Goal: Information Seeking & Learning: Obtain resource

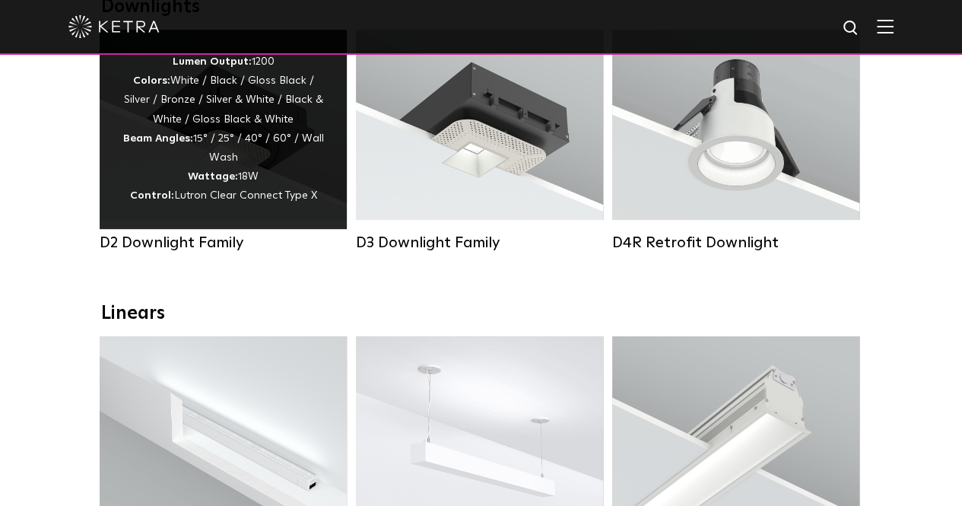
scroll to position [152, 0]
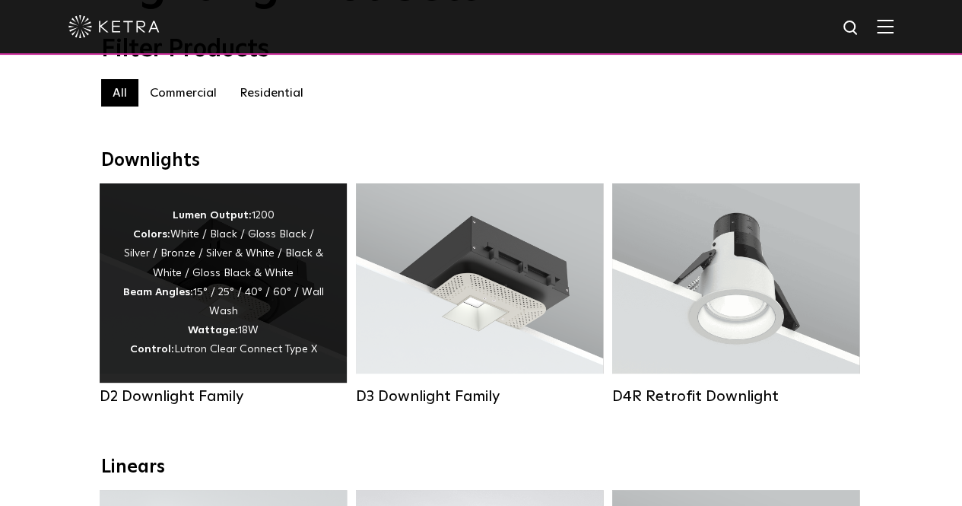
click at [190, 288] on div "Lumen Output: 1200 Colors: White / Black / Gloss Black / Silver / Bronze / Silv…" at bounding box center [222, 283] width 201 height 154
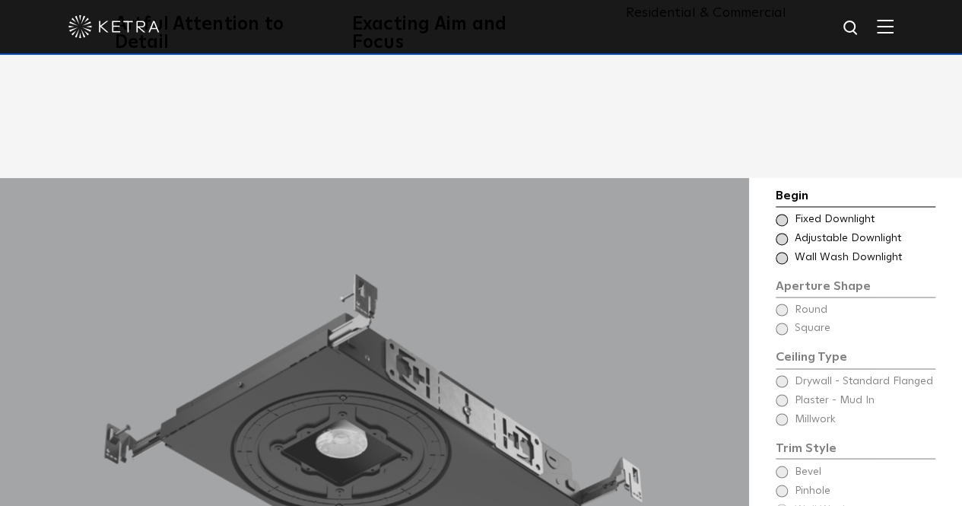
scroll to position [1064, 0]
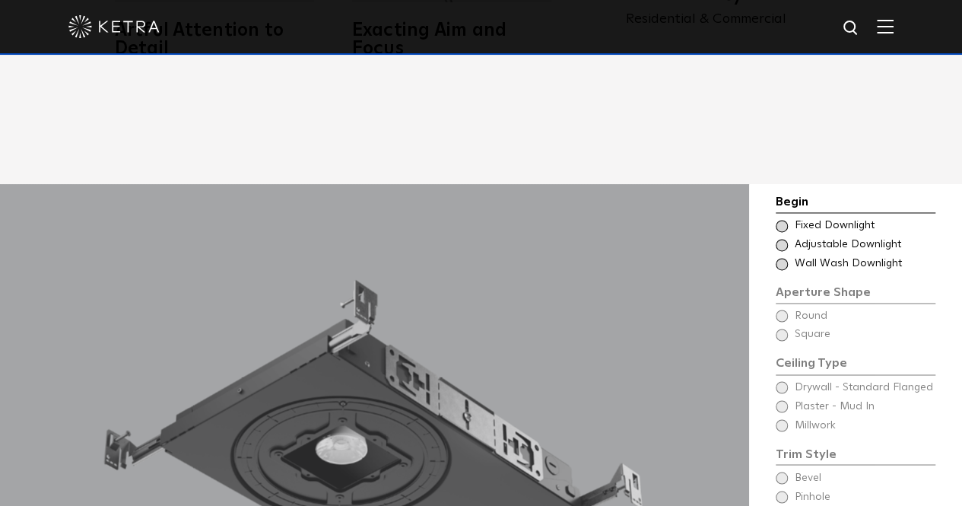
click at [782, 239] on span at bounding box center [781, 245] width 12 height 12
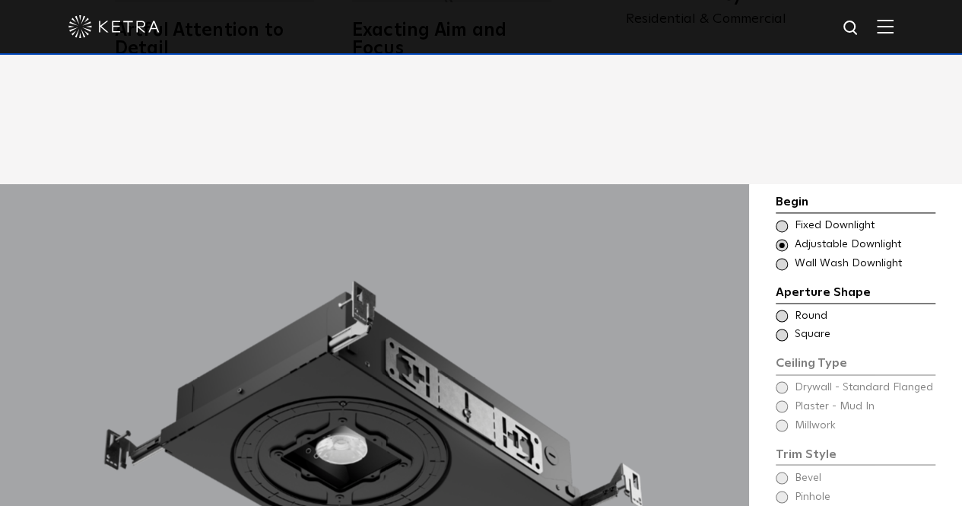
click at [783, 309] on span at bounding box center [781, 315] width 12 height 12
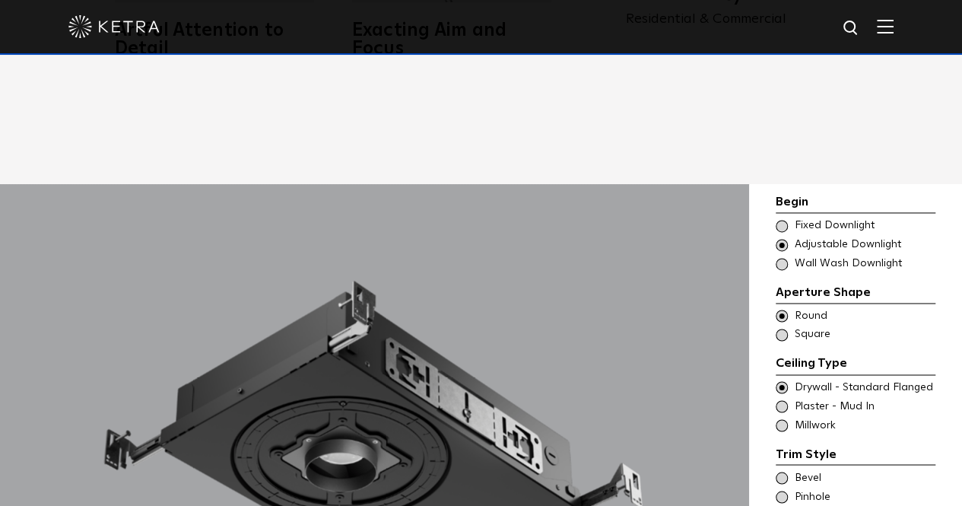
scroll to position [1140, 0]
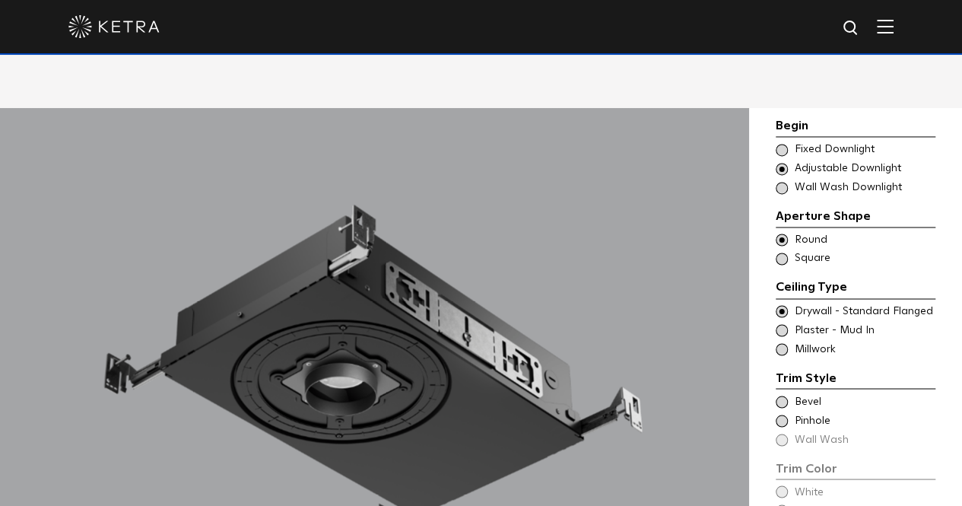
click at [784, 414] on span at bounding box center [781, 420] width 12 height 12
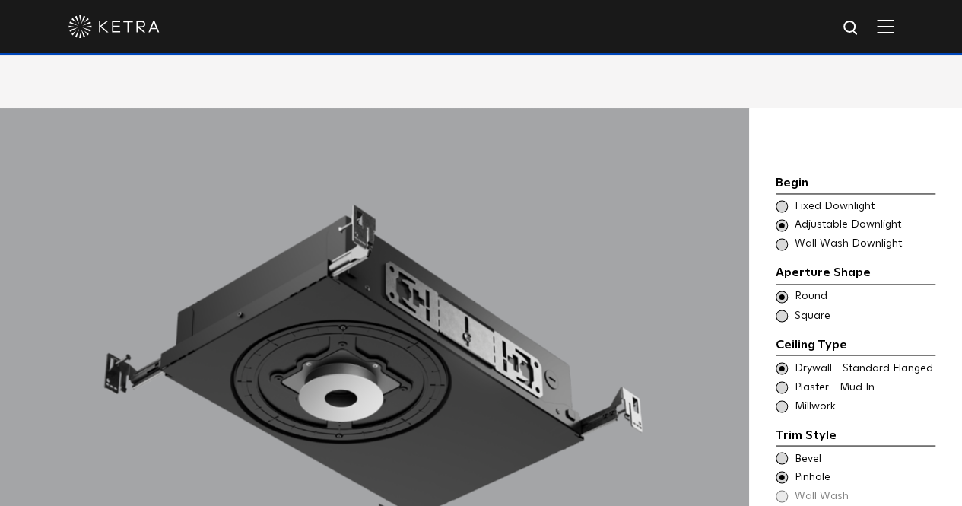
click at [781, 452] on span at bounding box center [781, 458] width 12 height 12
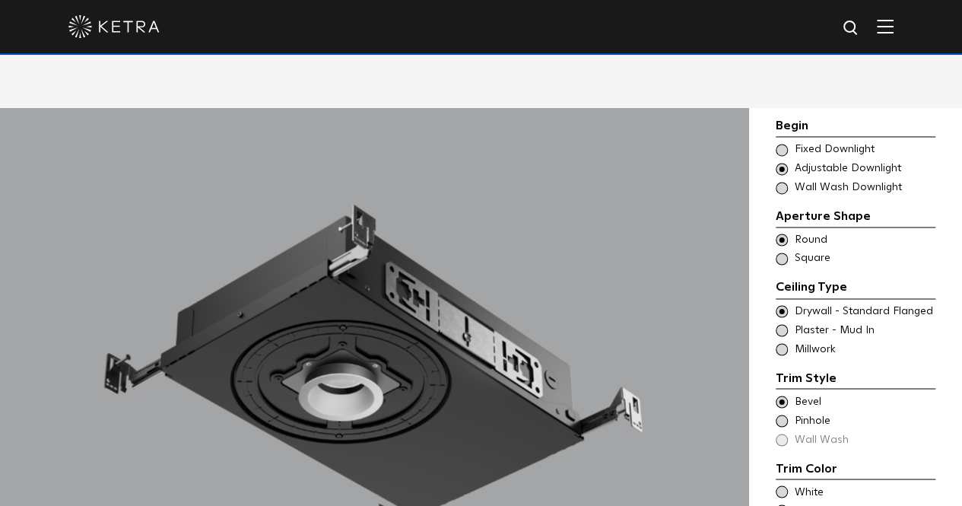
click at [787, 322] on div "Trim Style - Round - Flangeless Wall Wash - Round - Flangeless - Disabled Plast…" at bounding box center [855, 329] width 160 height 15
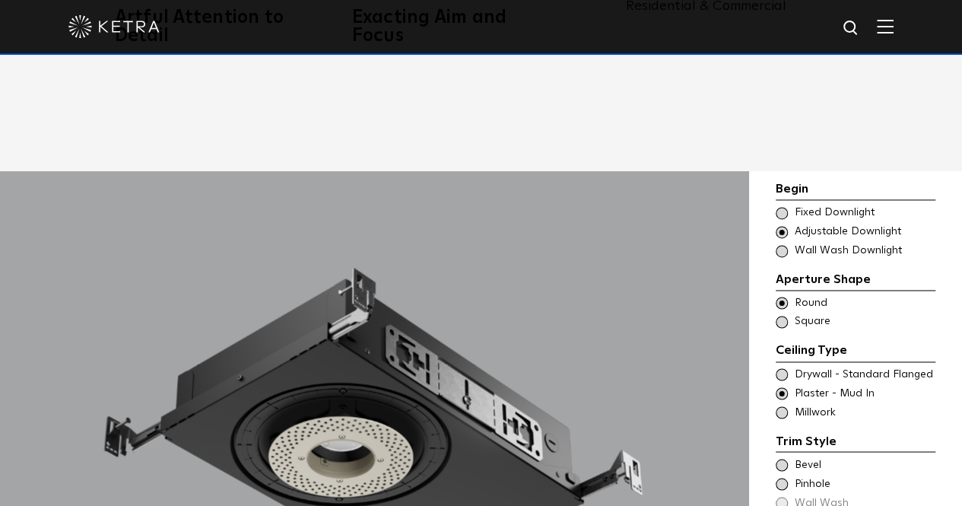
scroll to position [1064, 0]
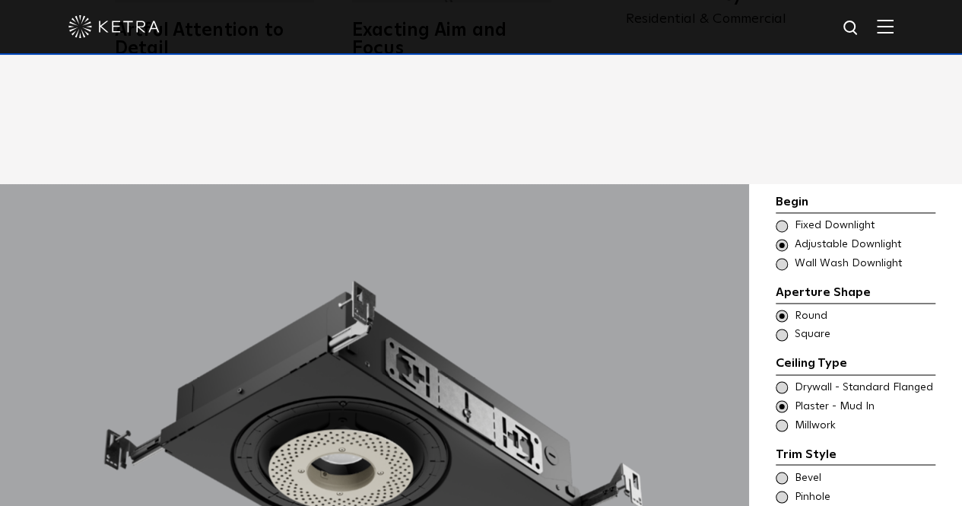
click at [783, 258] on span at bounding box center [781, 264] width 12 height 12
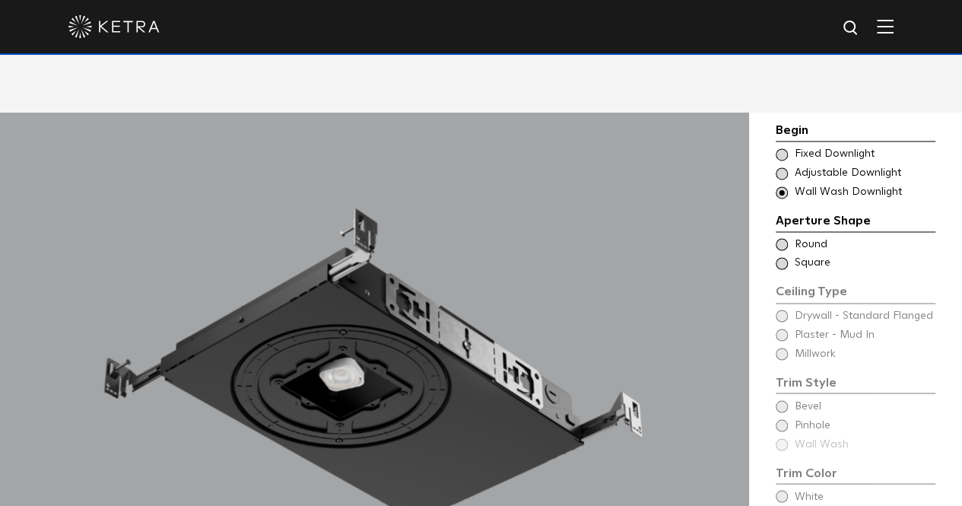
scroll to position [1216, 0]
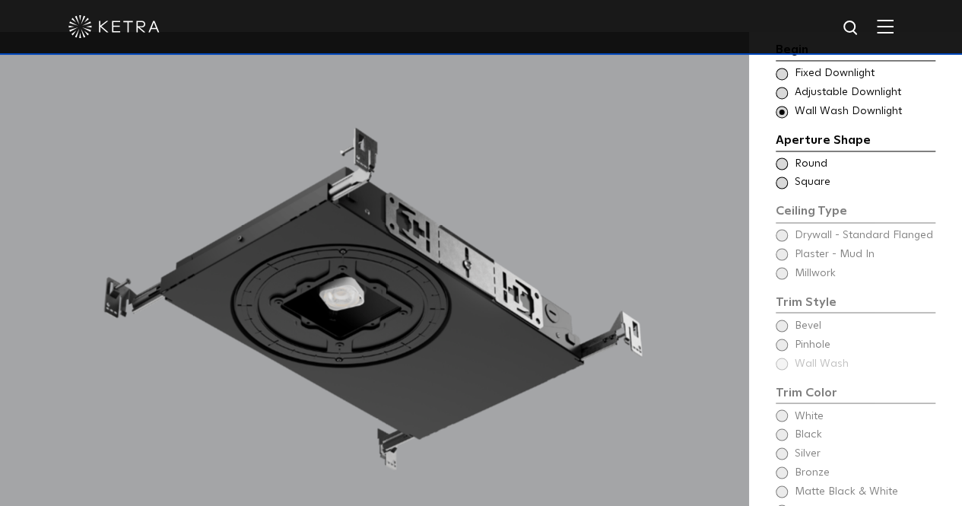
click at [784, 157] on span at bounding box center [781, 163] width 12 height 12
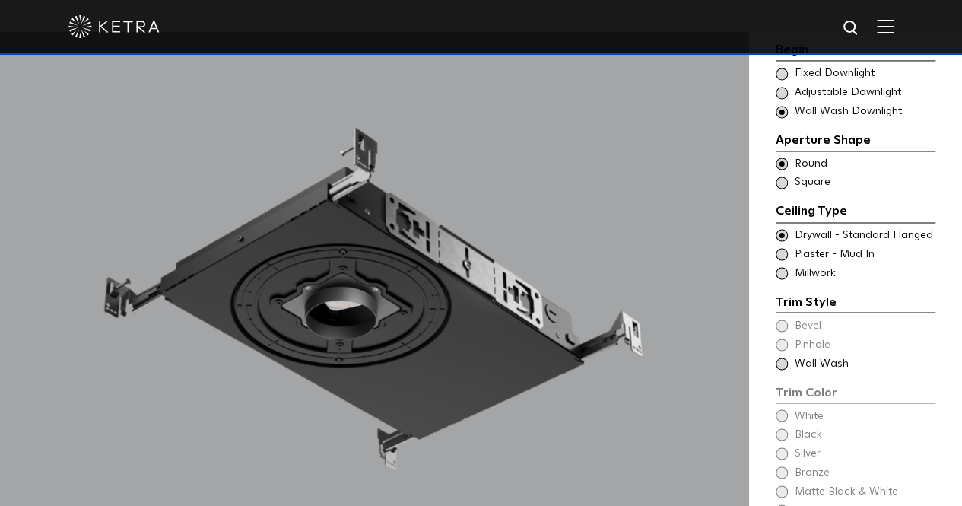
click at [781, 357] on span at bounding box center [781, 363] width 12 height 12
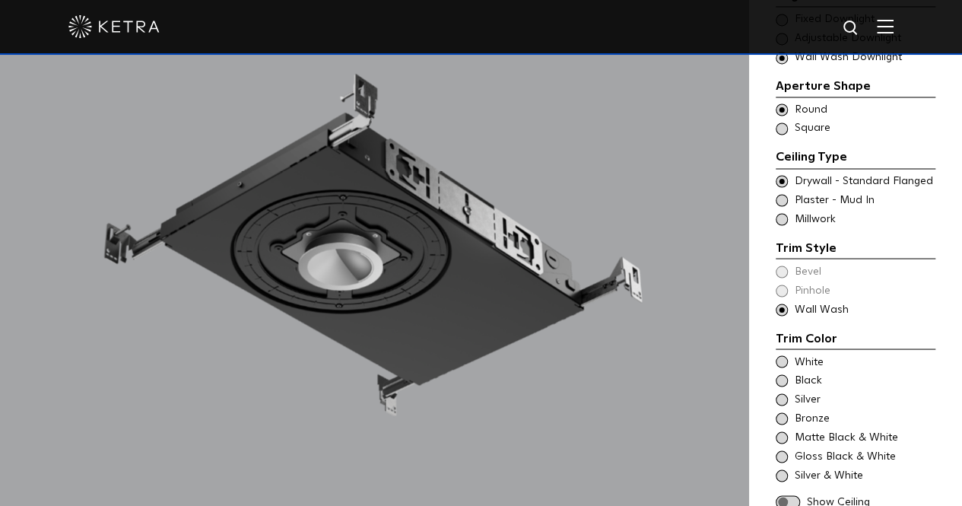
scroll to position [1292, 0]
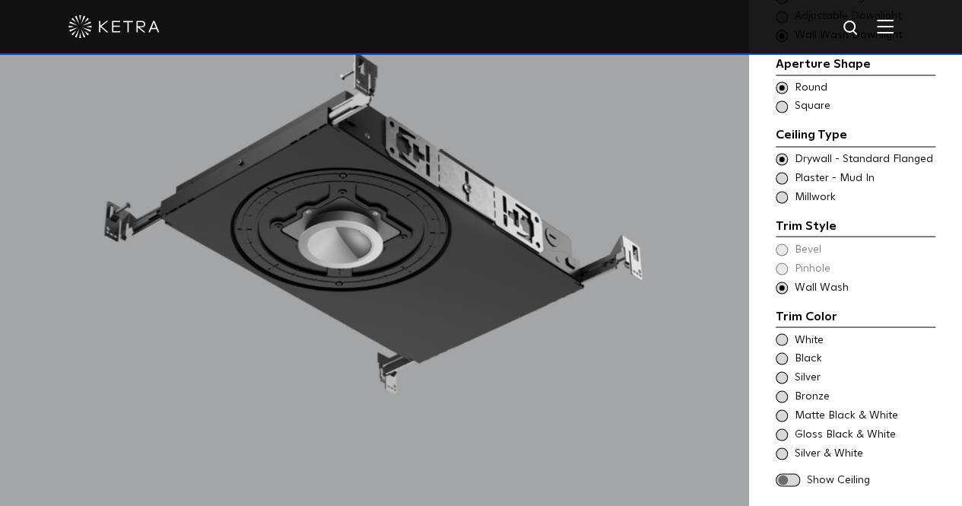
click at [788, 332] on div "White" at bounding box center [855, 339] width 160 height 15
click at [781, 352] on span at bounding box center [781, 358] width 12 height 12
click at [780, 371] on span at bounding box center [781, 377] width 12 height 12
click at [782, 407] on div "Matte Black & White" at bounding box center [855, 414] width 160 height 15
click at [785, 428] on span at bounding box center [781, 434] width 12 height 12
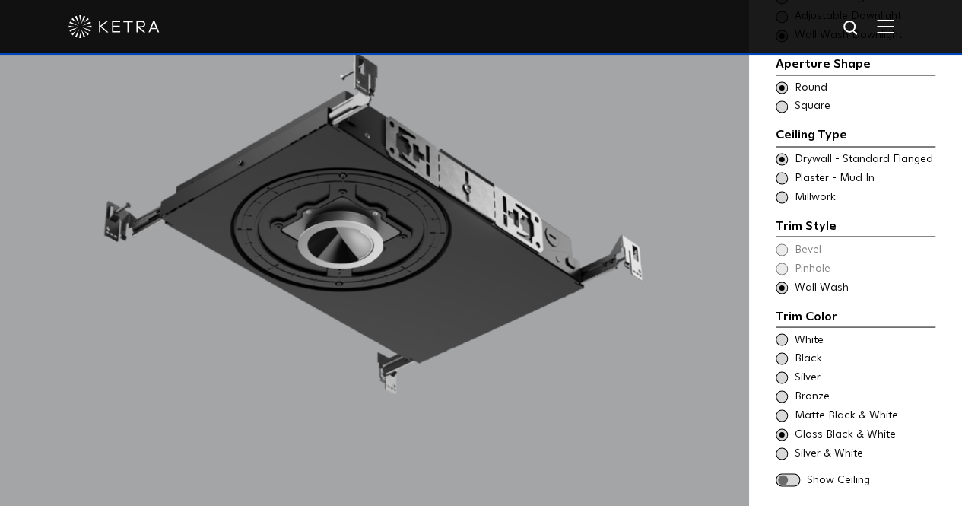
click at [780, 409] on span at bounding box center [781, 415] width 12 height 12
click at [795, 473] on span at bounding box center [787, 479] width 24 height 13
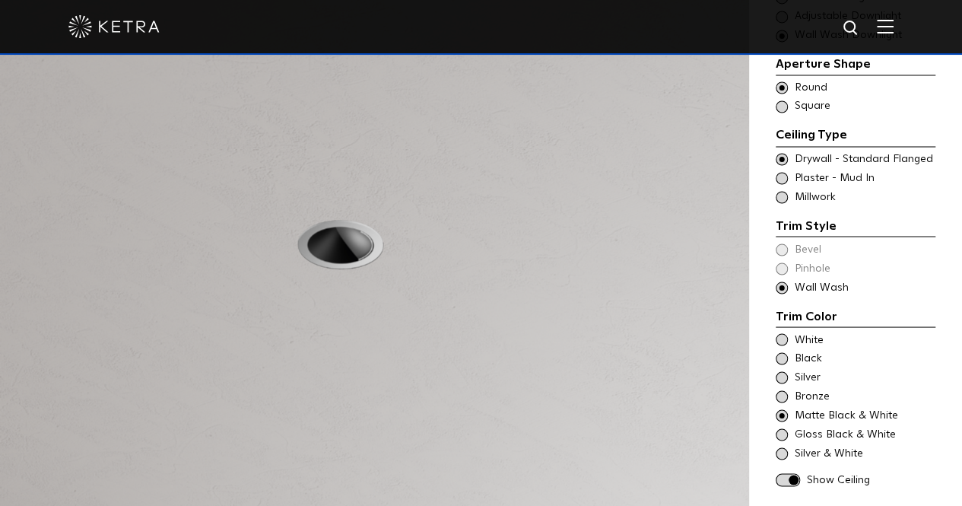
click at [778, 333] on span at bounding box center [781, 339] width 12 height 12
click at [780, 447] on span at bounding box center [781, 453] width 12 height 12
click at [780, 428] on span at bounding box center [781, 434] width 12 height 12
click at [783, 409] on span at bounding box center [781, 415] width 12 height 12
click at [781, 333] on span at bounding box center [781, 339] width 12 height 12
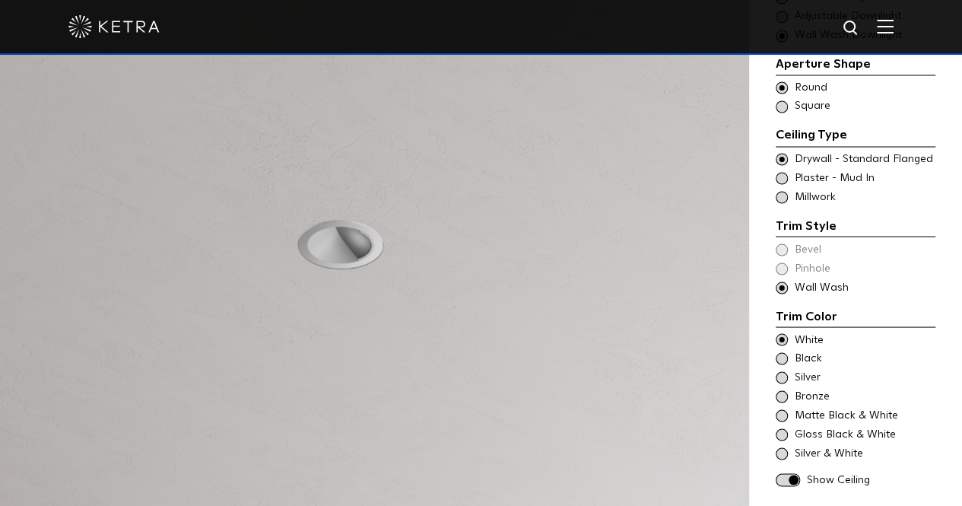
click at [784, 172] on span at bounding box center [781, 178] width 12 height 12
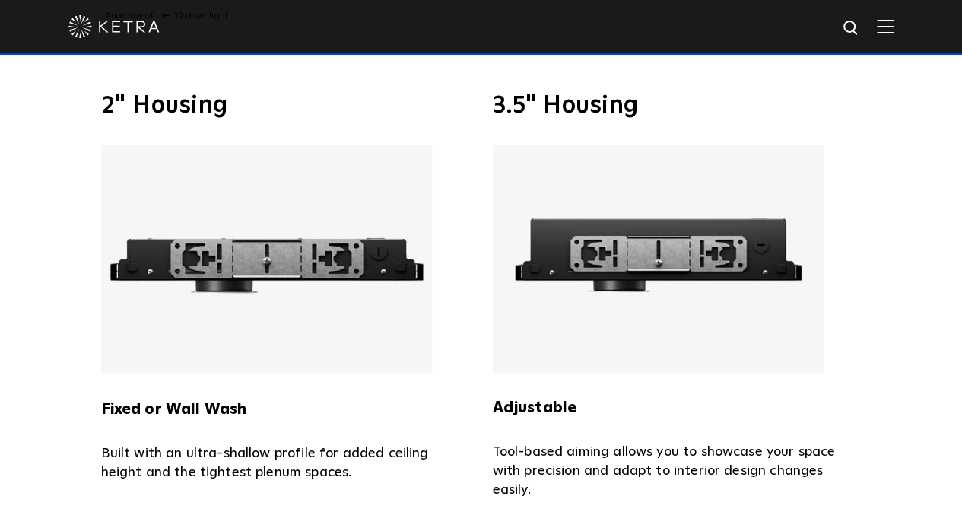
scroll to position [2965, 0]
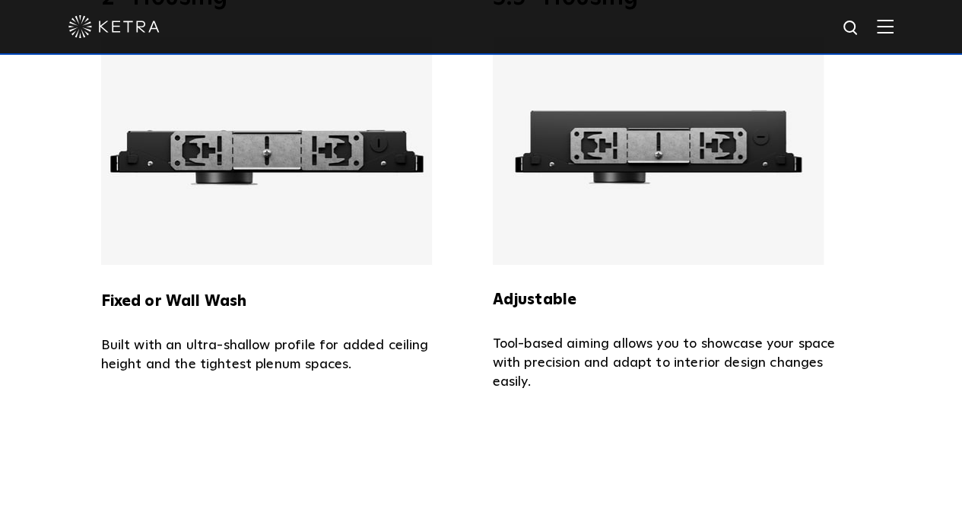
click at [219, 145] on img at bounding box center [266, 150] width 331 height 228
click at [591, 118] on img at bounding box center [658, 150] width 331 height 228
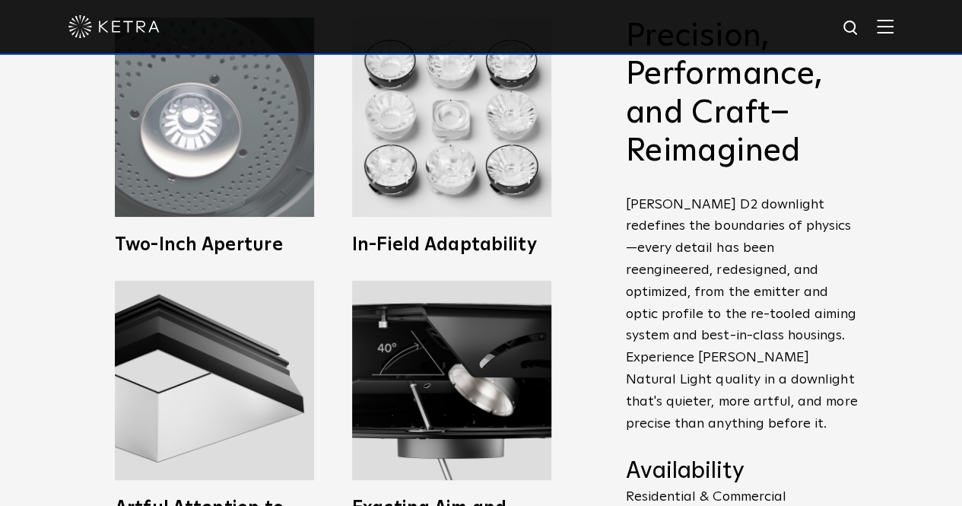
scroll to position [532, 0]
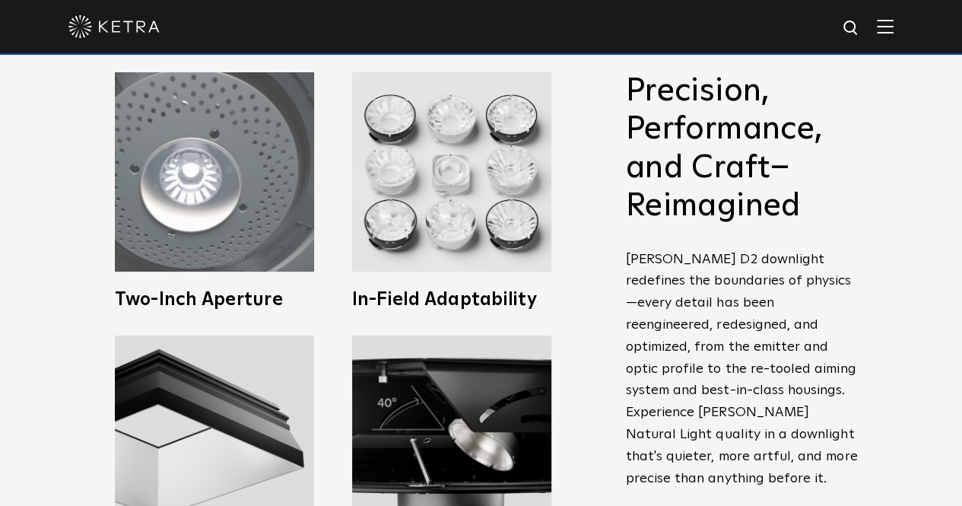
click at [222, 192] on img at bounding box center [214, 171] width 199 height 199
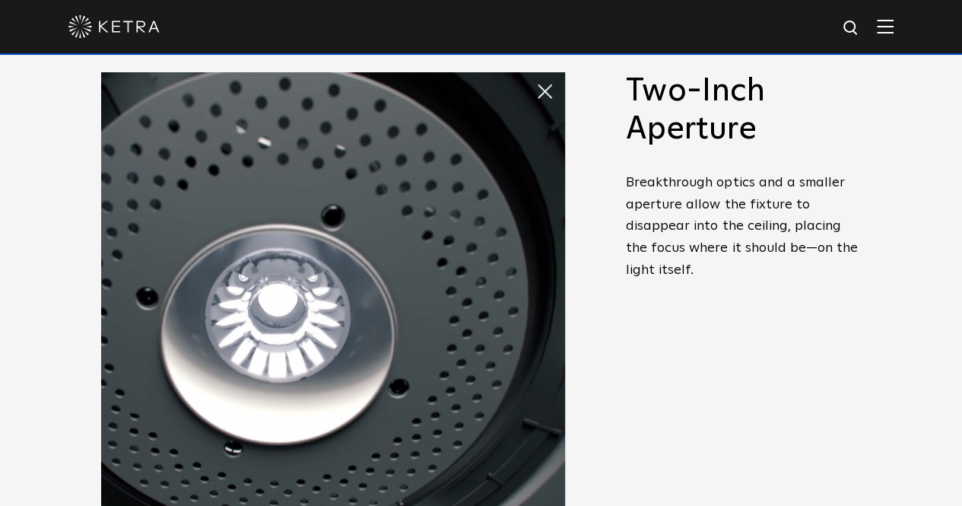
click at [541, 95] on span at bounding box center [550, 91] width 30 height 30
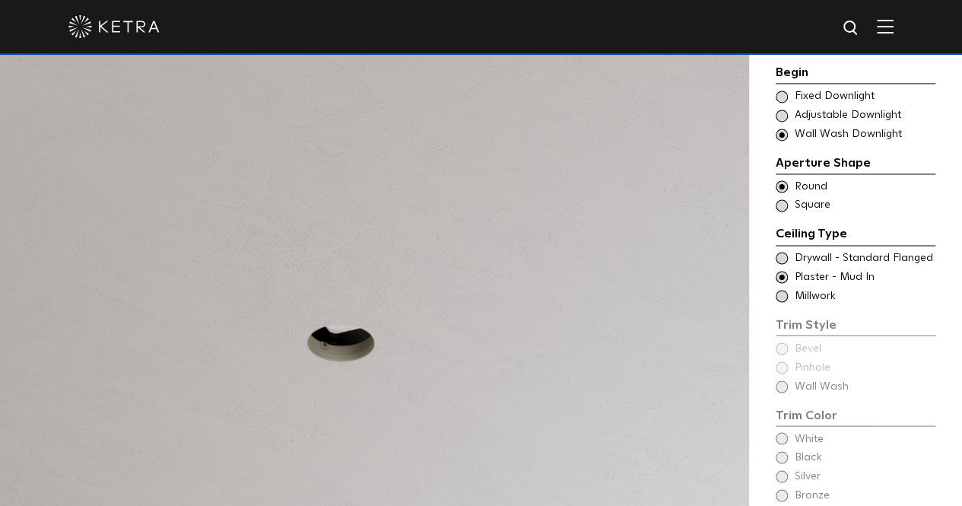
scroll to position [1216, 0]
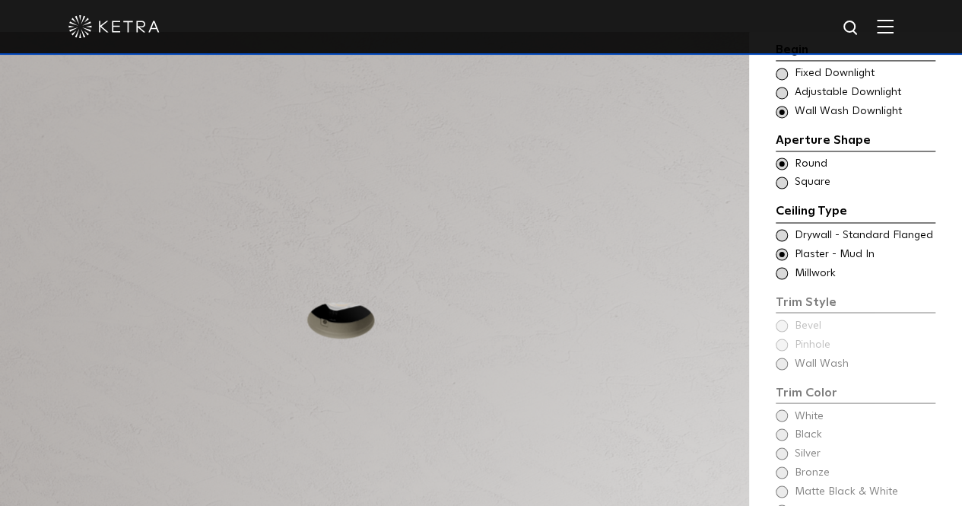
click at [781, 267] on span at bounding box center [781, 273] width 12 height 12
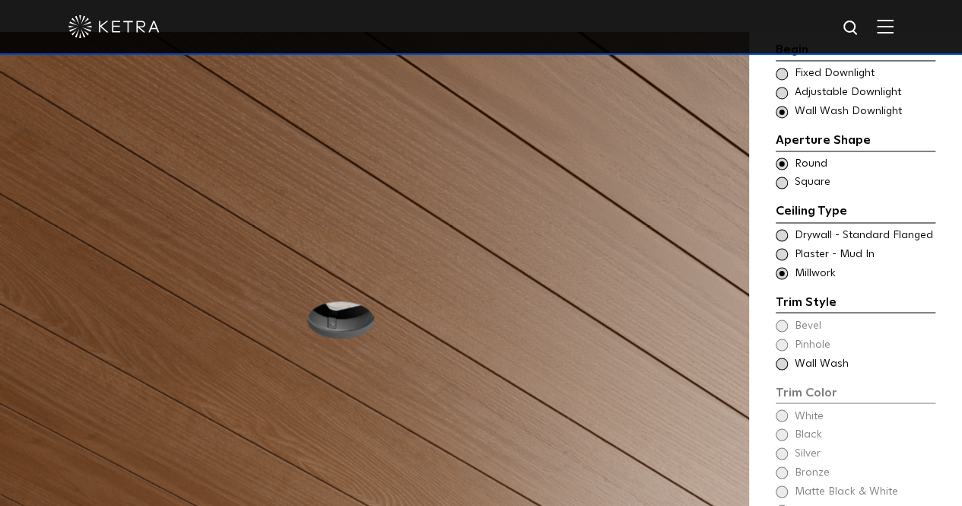
click at [783, 357] on span at bounding box center [781, 363] width 12 height 12
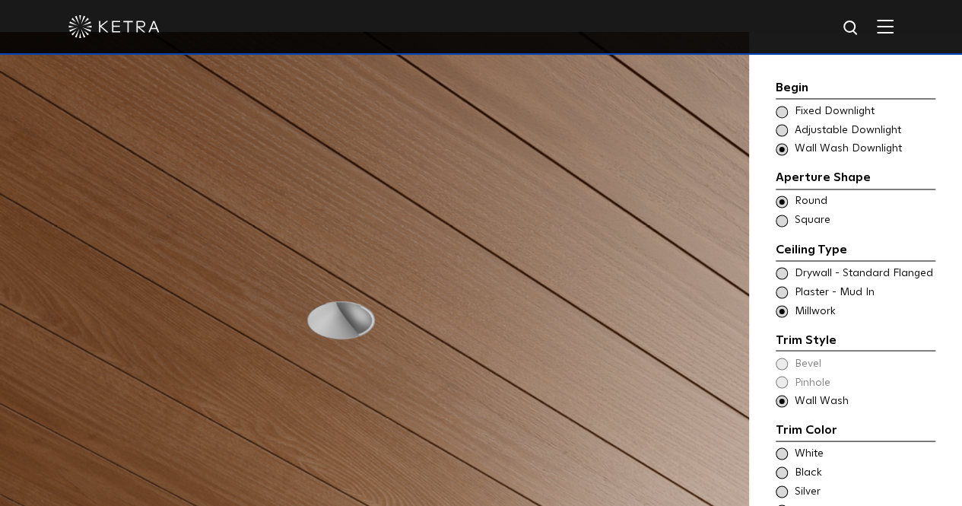
click at [783, 504] on span at bounding box center [781, 510] width 12 height 12
click at [787, 106] on span at bounding box center [781, 112] width 12 height 12
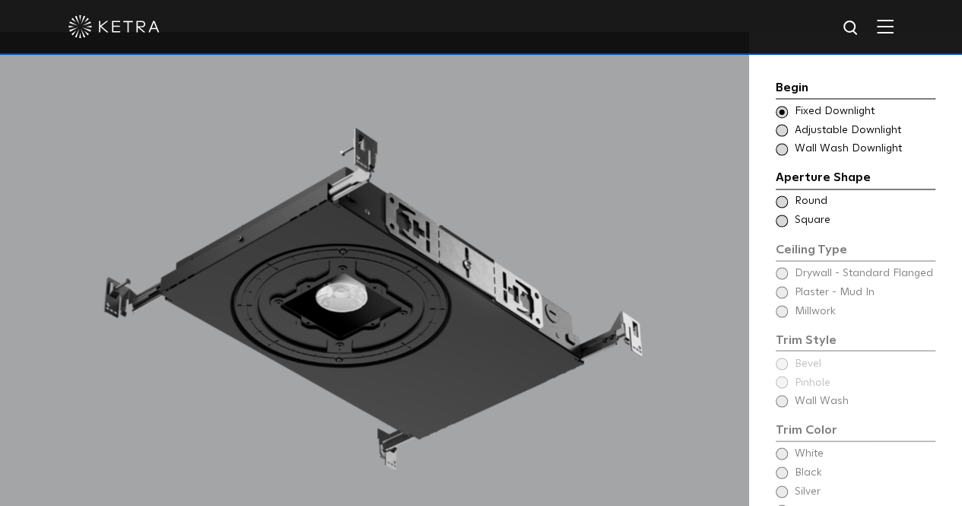
click at [784, 143] on span at bounding box center [781, 149] width 12 height 12
click at [784, 106] on span at bounding box center [781, 112] width 12 height 12
click at [784, 143] on span at bounding box center [781, 149] width 12 height 12
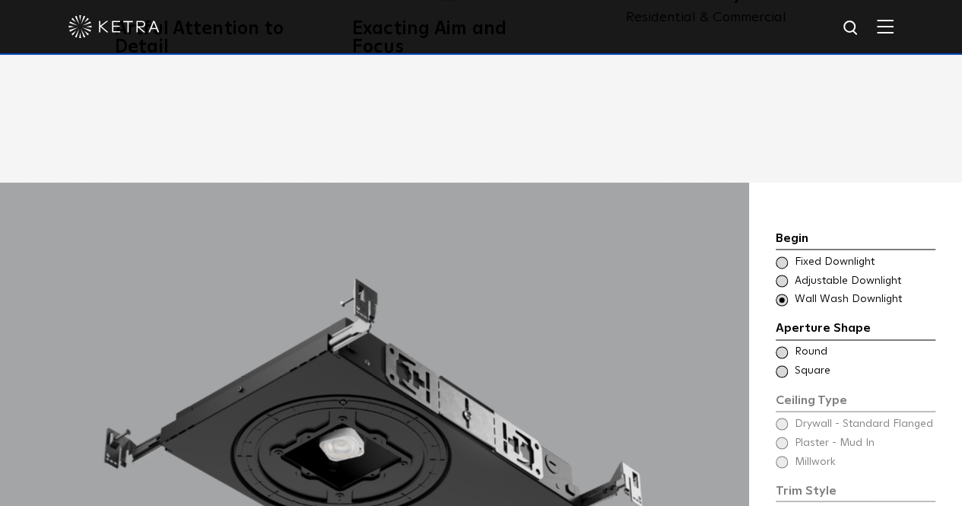
scroll to position [1064, 0]
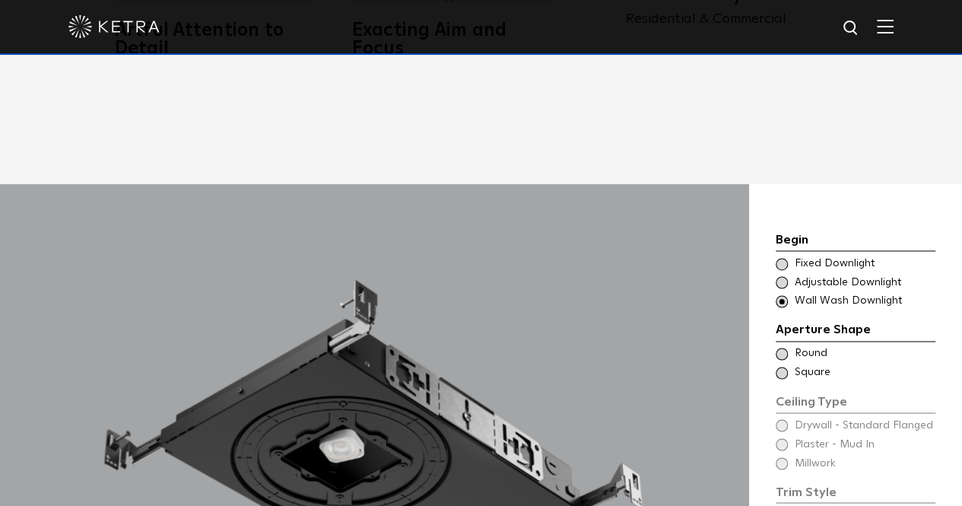
click at [781, 276] on span at bounding box center [781, 282] width 12 height 12
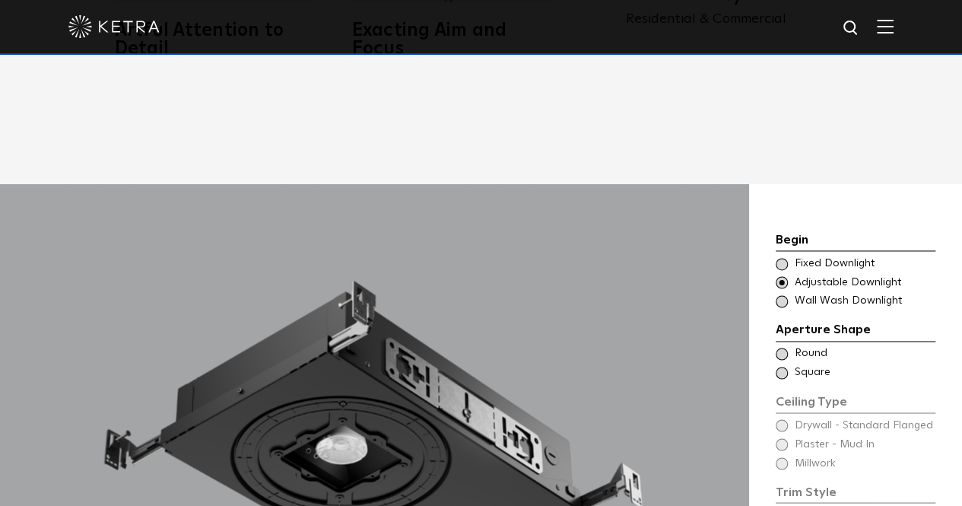
click at [785, 258] on span at bounding box center [781, 264] width 12 height 12
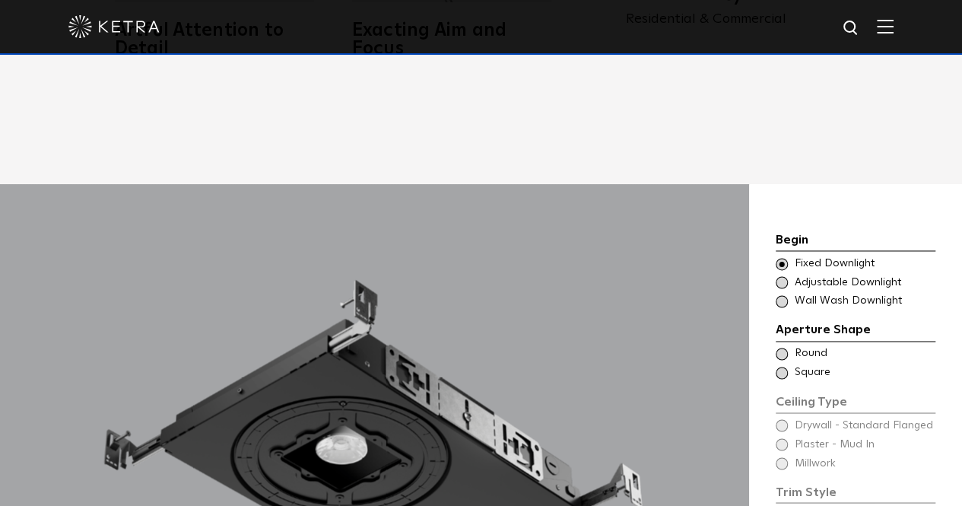
click at [779, 276] on span at bounding box center [781, 282] width 12 height 12
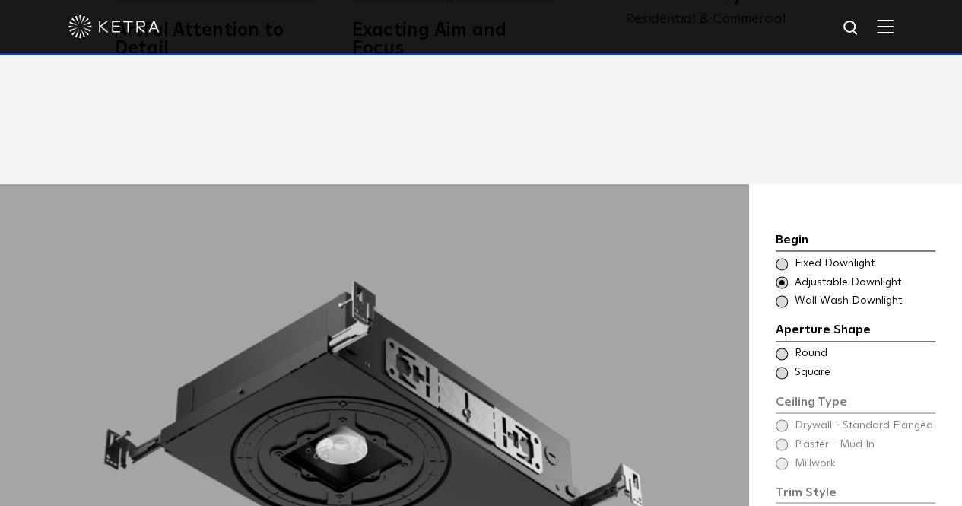
click at [784, 258] on span at bounding box center [781, 264] width 12 height 12
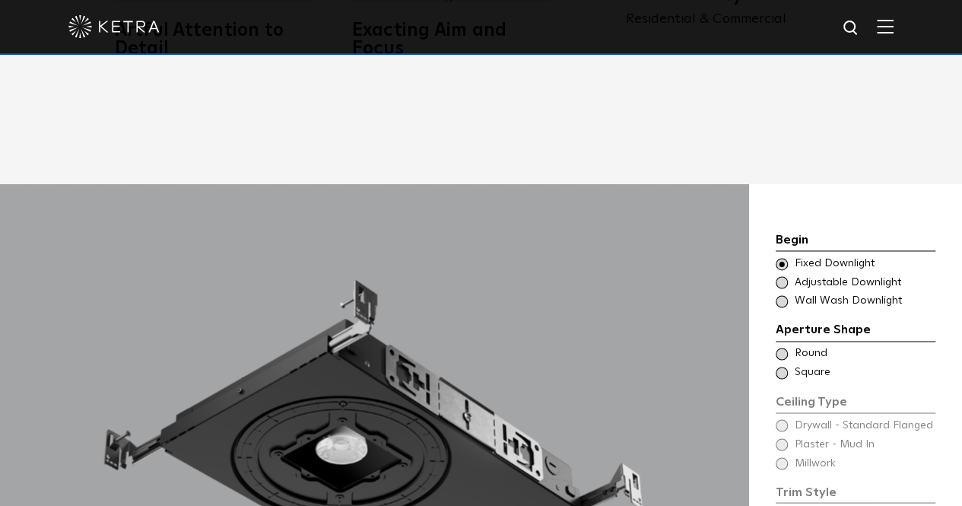
click at [788, 275] on div "Choose Aperture Shape Adjustable Downlight" at bounding box center [855, 282] width 160 height 15
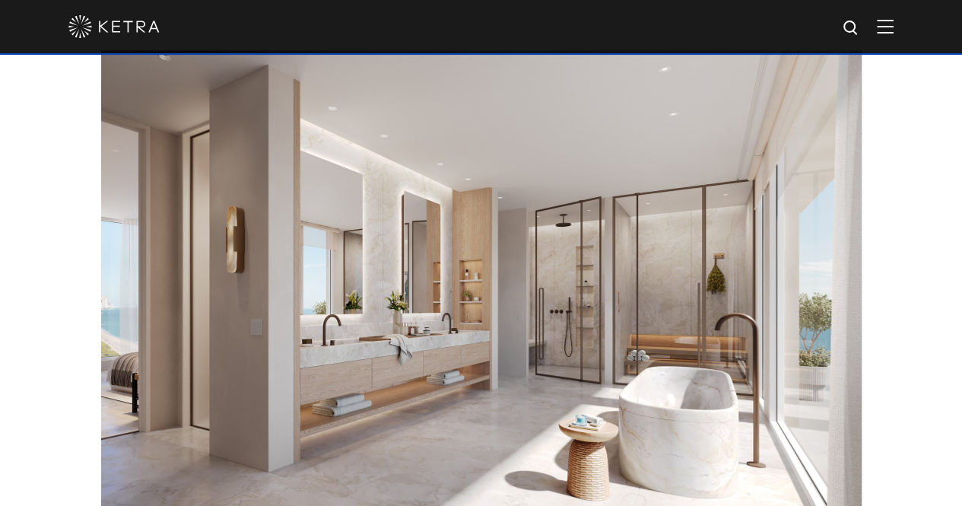
scroll to position [2356, 0]
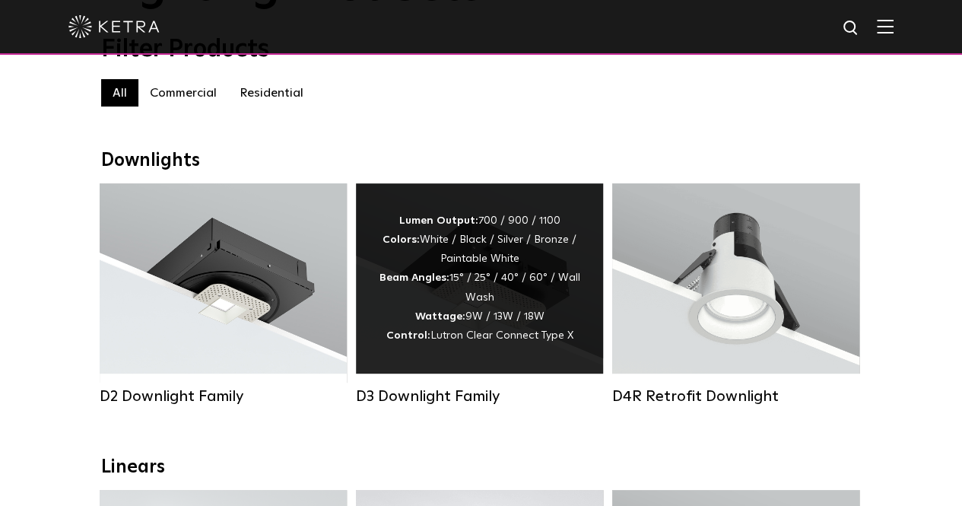
click at [453, 258] on div "Lumen Output: 700 / 900 / 1100 Colors: White / Black / Silver / Bronze / Painta…" at bounding box center [479, 278] width 201 height 134
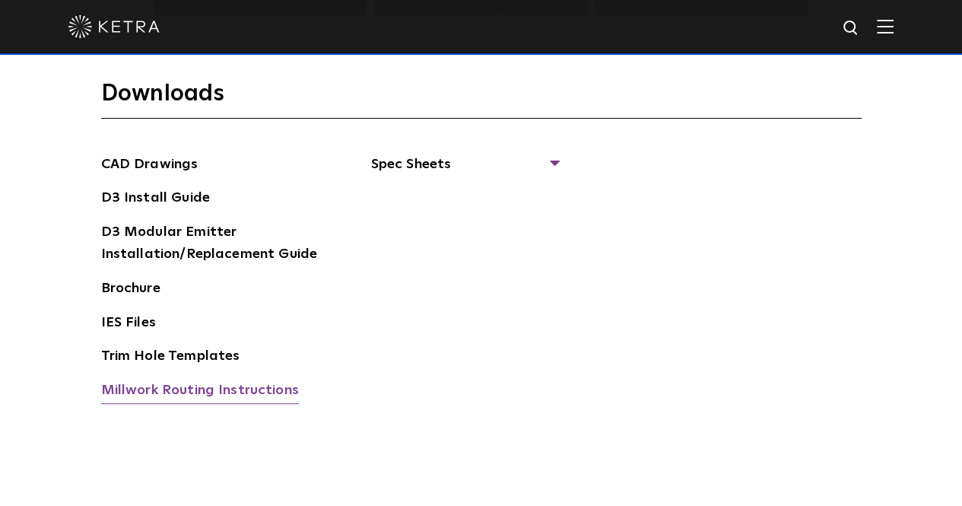
scroll to position [2266, 0]
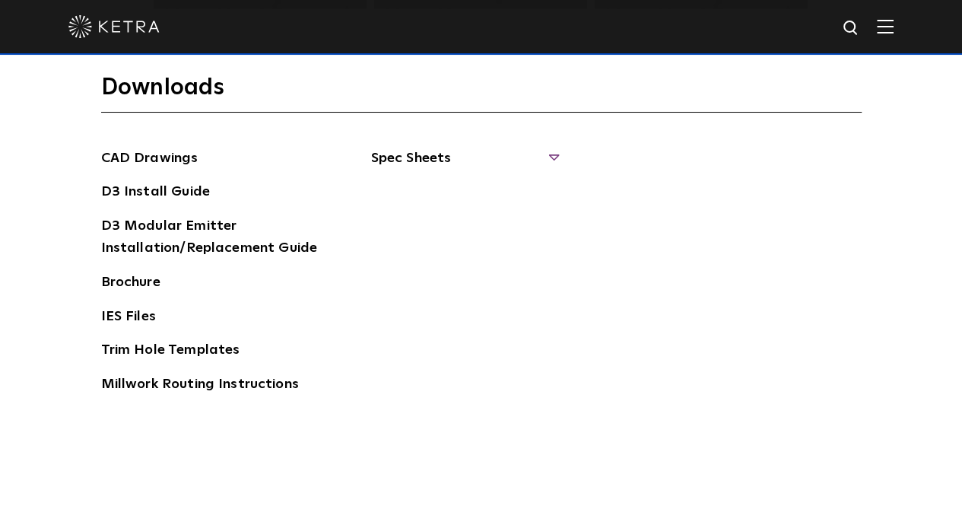
click at [424, 153] on span "Spec Sheets" at bounding box center [464, 163] width 186 height 33
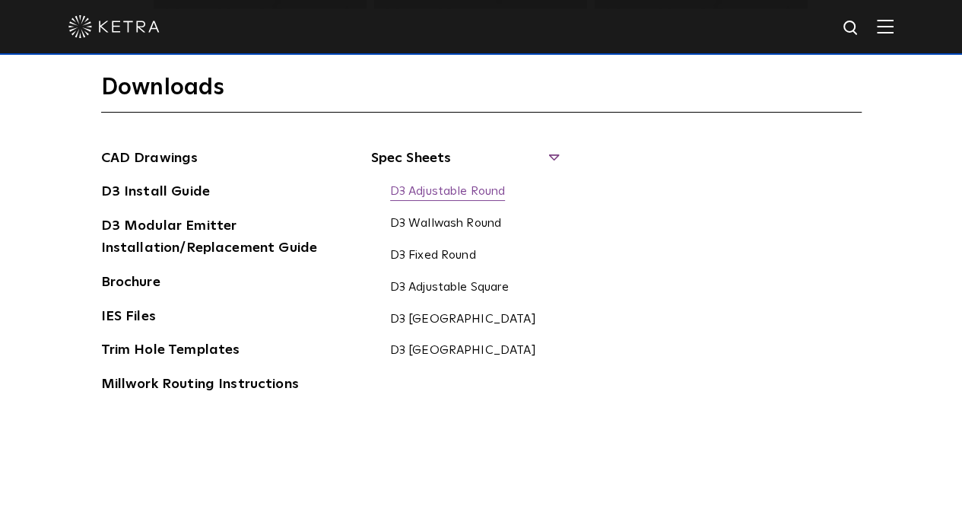
click at [458, 188] on link "D3 Adjustable Round" at bounding box center [448, 192] width 116 height 17
